Goal: Information Seeking & Learning: Learn about a topic

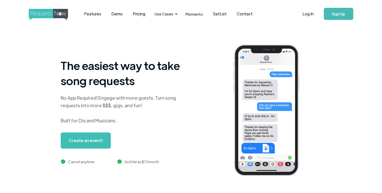
click at [205, 95] on div "The easiest way to take song requests No App Required! Engage with more guests.…" at bounding box center [206, 111] width 290 height 140
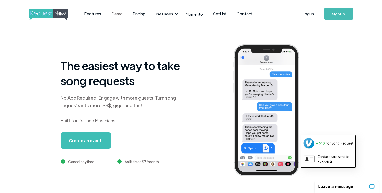
click at [112, 14] on link "Demo" at bounding box center [116, 14] width 21 height 16
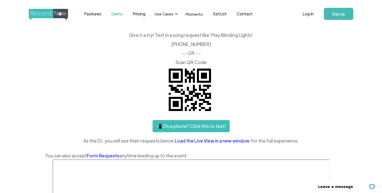
click at [156, 69] on div "Give it a try! Text in a song request like 'Play Blinding Lights' ‍ [PHONE_NUMB…" at bounding box center [191, 96] width 292 height 126
click at [136, 13] on link "Pricing" at bounding box center [139, 14] width 23 height 16
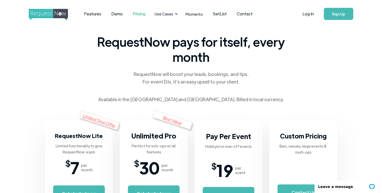
scroll to position [10, 0]
